Goal: Information Seeking & Learning: Compare options

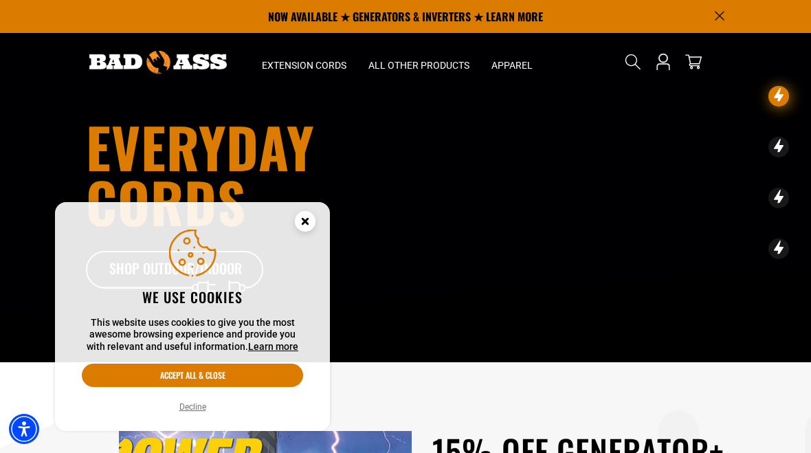
click at [202, 408] on button "Decline" at bounding box center [192, 407] width 35 height 14
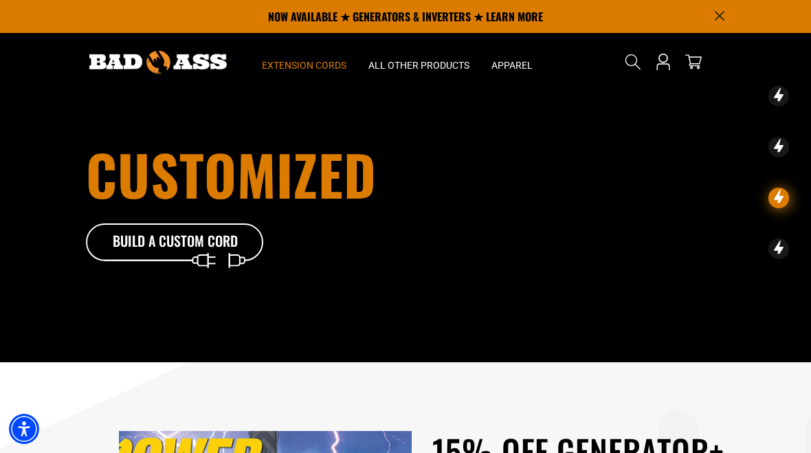
click at [318, 67] on span "Extension Cords" at bounding box center [304, 65] width 85 height 12
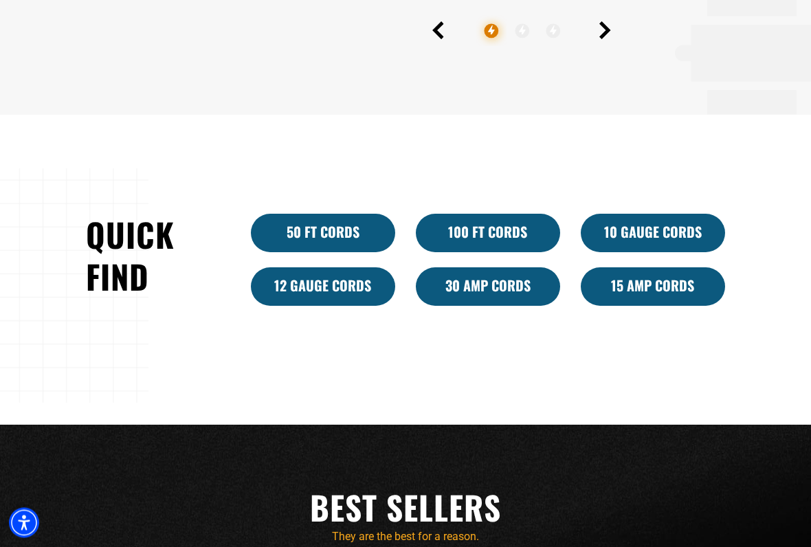
scroll to position [738, 0]
click at [663, 252] on link "10 Gauge Cords" at bounding box center [653, 233] width 144 height 38
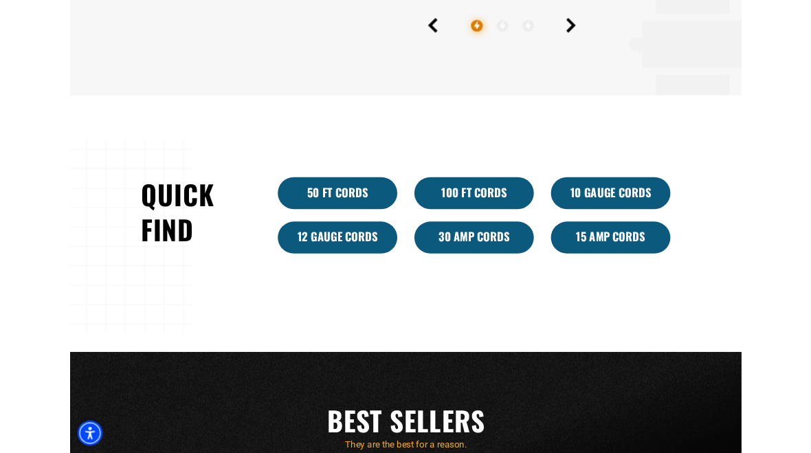
scroll to position [776, 0]
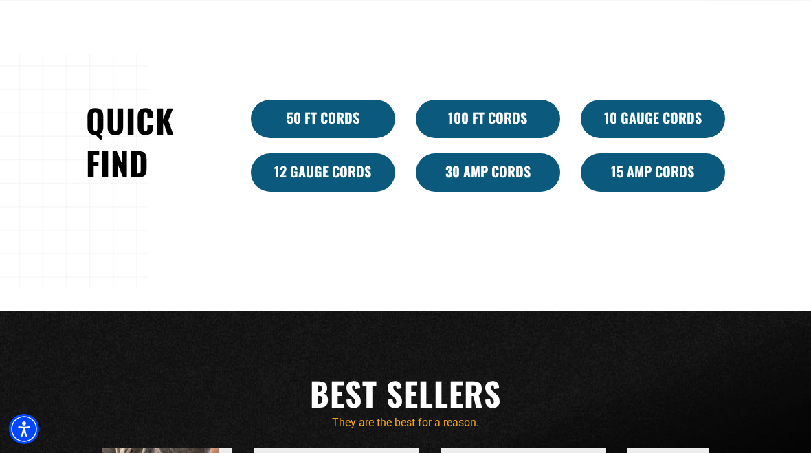
click at [511, 192] on link "30 Amp Cords" at bounding box center [488, 172] width 144 height 38
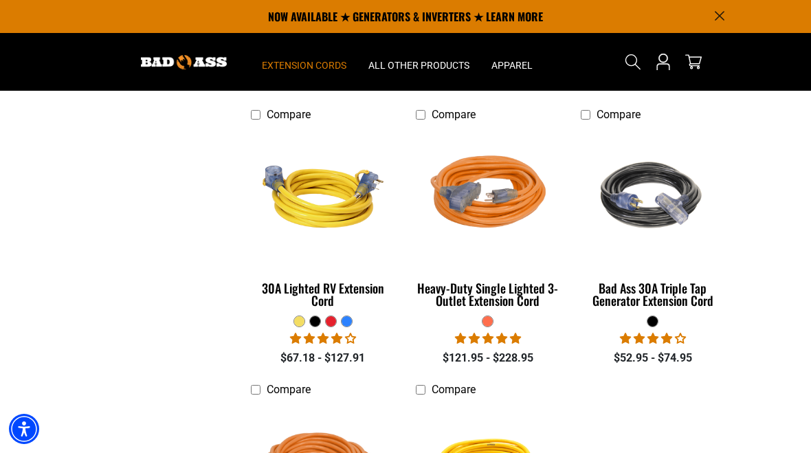
scroll to position [794, 0]
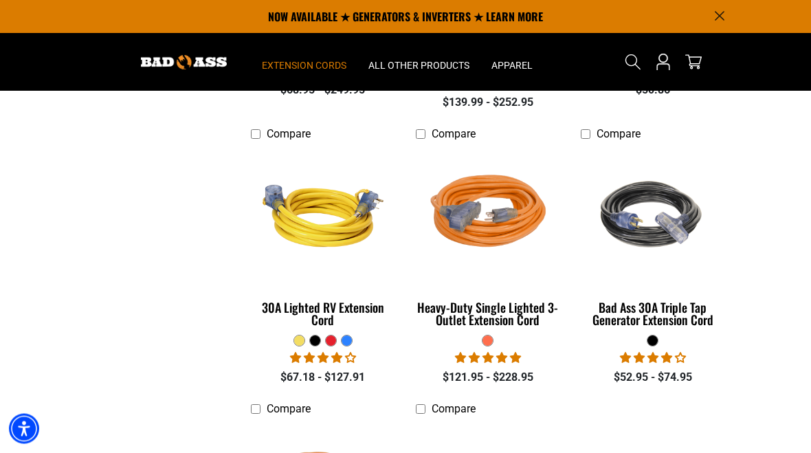
click at [530, 316] on div "Heavy-Duty Single Lighted 3-Outlet Extension Cord" at bounding box center [488, 314] width 144 height 25
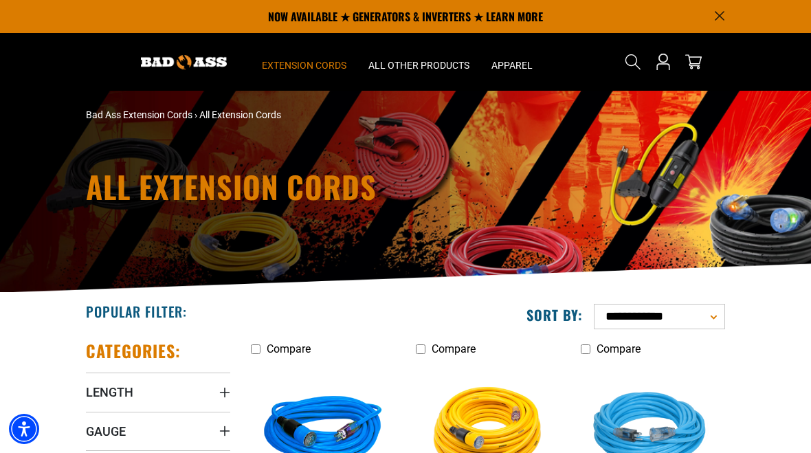
scroll to position [2, 0]
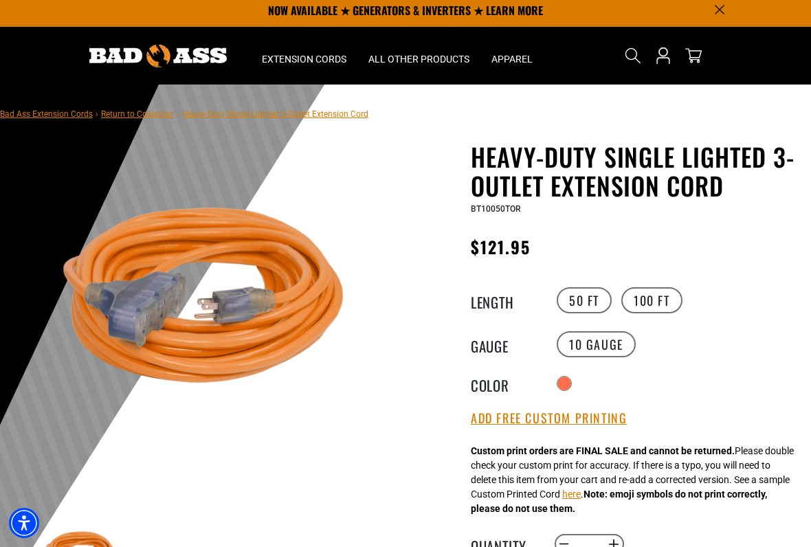
scroll to position [7, 0]
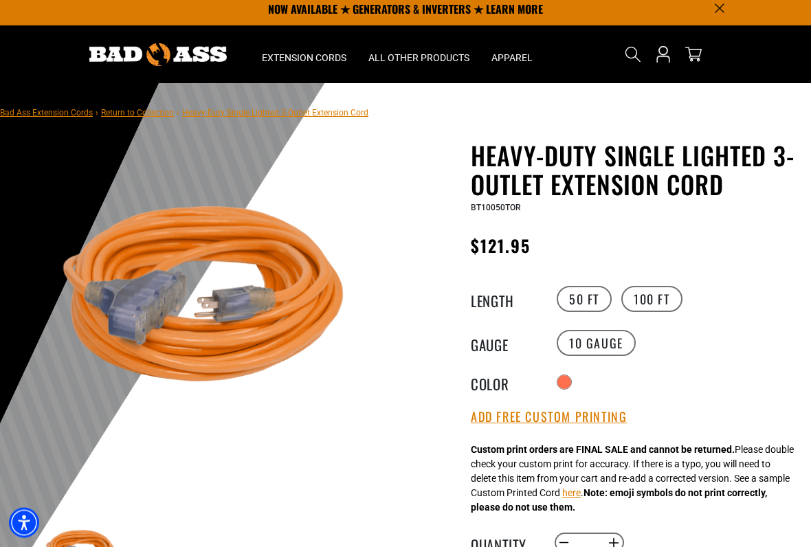
click at [661, 302] on label "100 FT" at bounding box center [651, 300] width 61 height 26
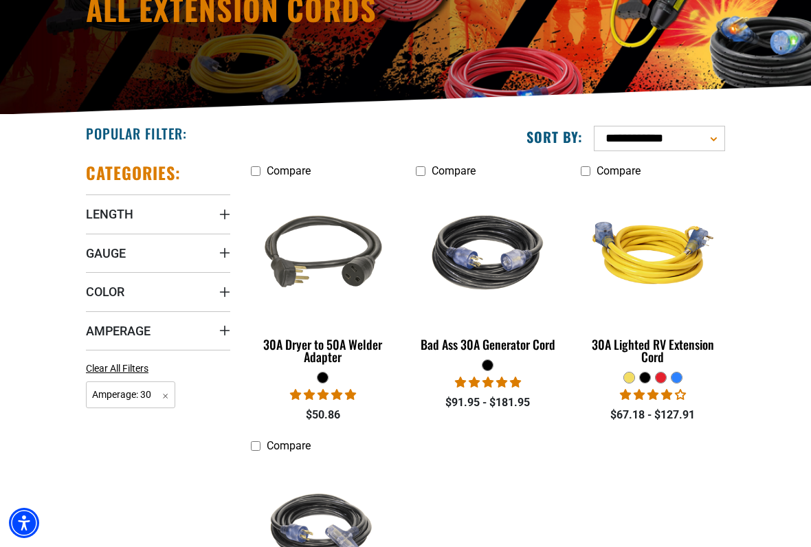
scroll to position [184, 0]
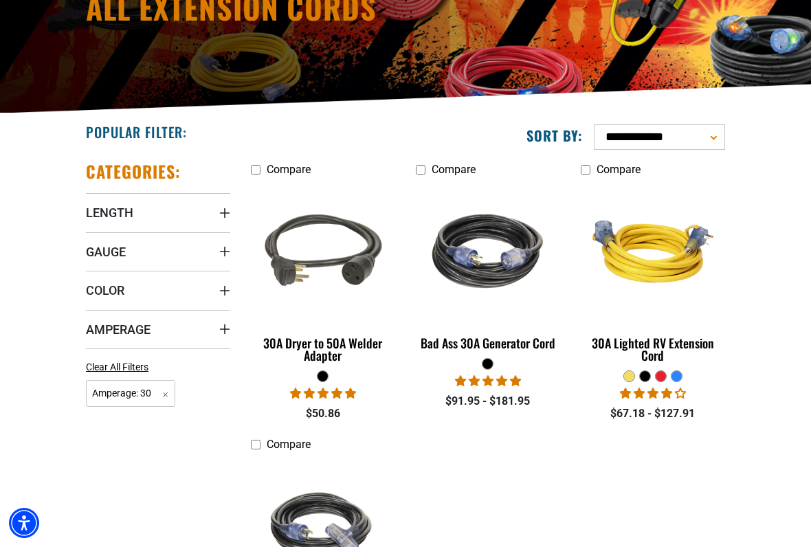
click at [514, 280] on img at bounding box center [488, 251] width 148 height 133
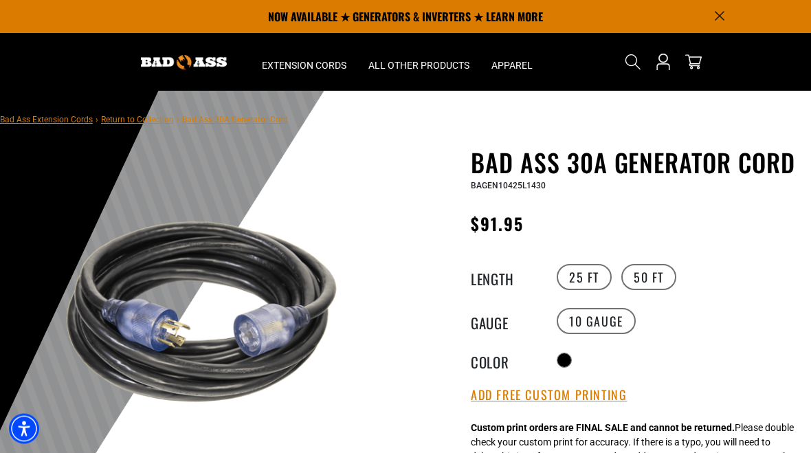
click at [659, 276] on label "50 FT" at bounding box center [648, 278] width 55 height 26
